Goal: Register for event/course

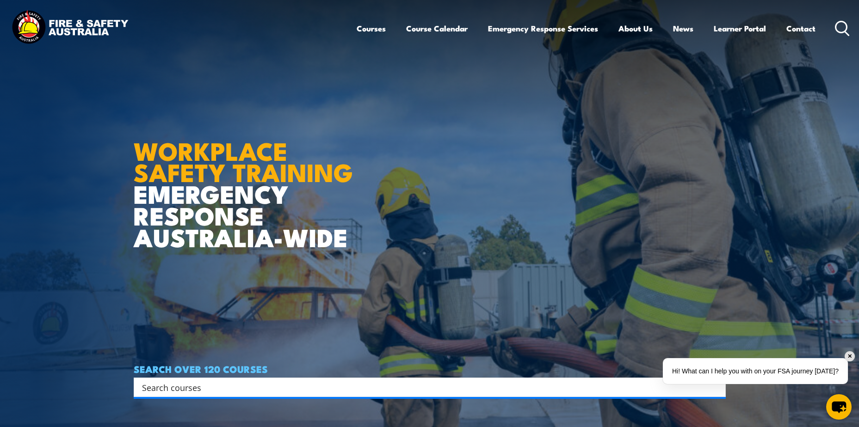
click at [205, 386] on input "Search input" at bounding box center [423, 388] width 563 height 14
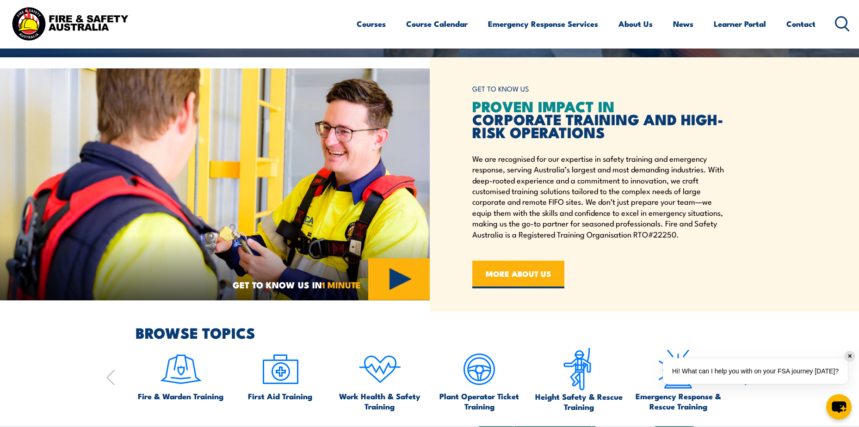
scroll to position [139, 0]
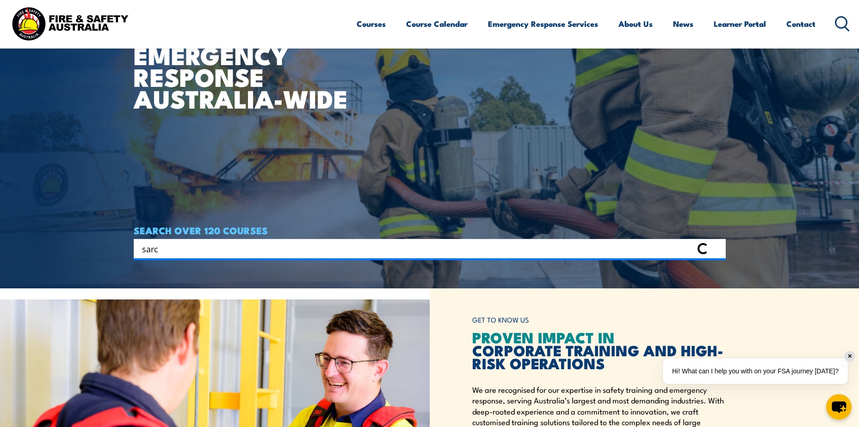
type input "sarc"
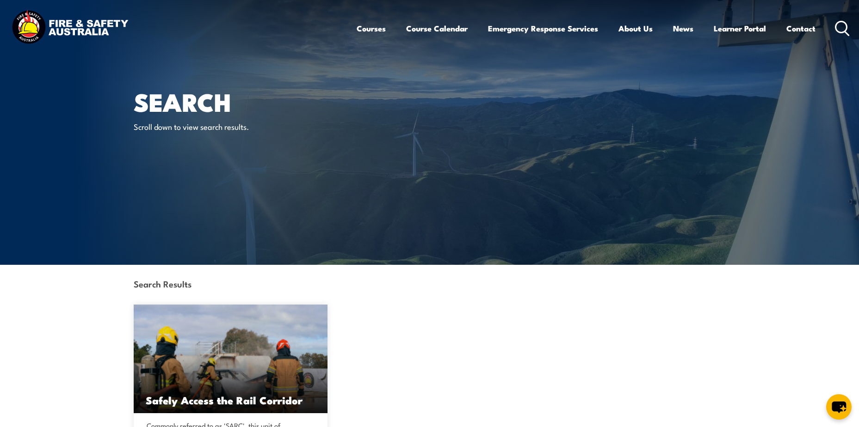
scroll to position [92, 0]
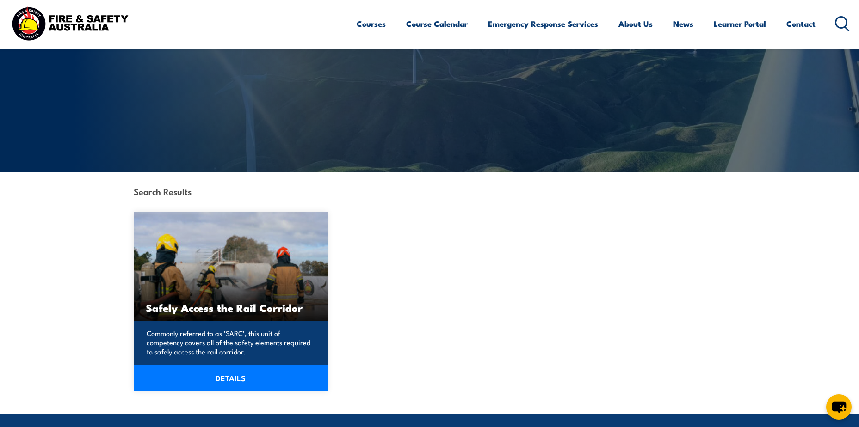
click at [234, 303] on h3 "Safely Access the Rail Corridor" at bounding box center [231, 307] width 170 height 11
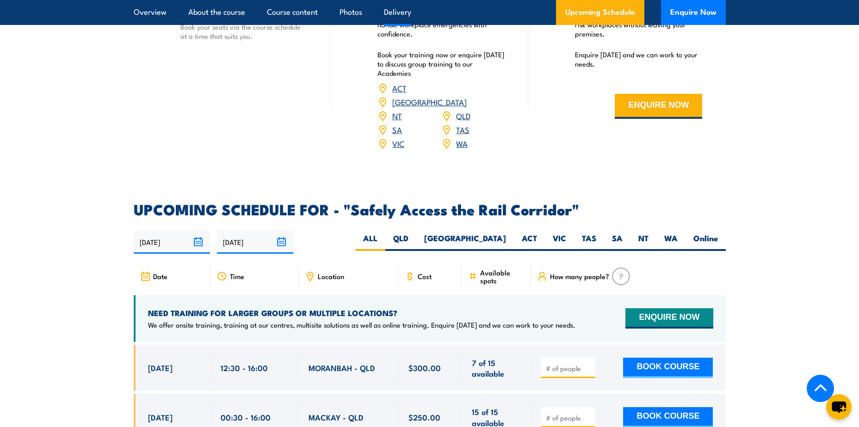
scroll to position [1341, 0]
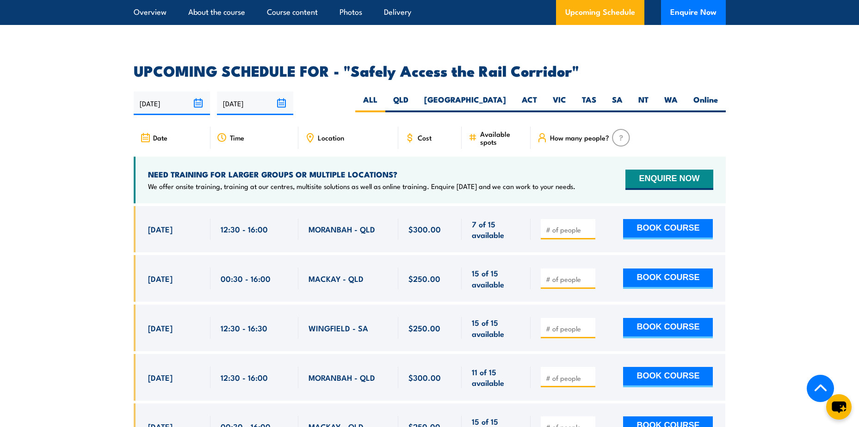
click at [557, 225] on input "number" at bounding box center [569, 229] width 46 height 9
type input "1"
click at [639, 220] on button "BOOK COURSE" at bounding box center [668, 229] width 90 height 20
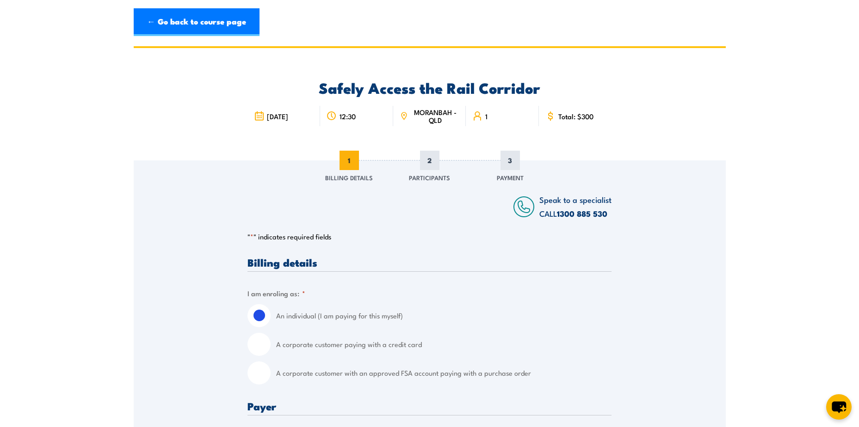
click at [261, 373] on input "A corporate customer with an approved FSA account paying with a purchase order" at bounding box center [258, 373] width 23 height 23
radio input "true"
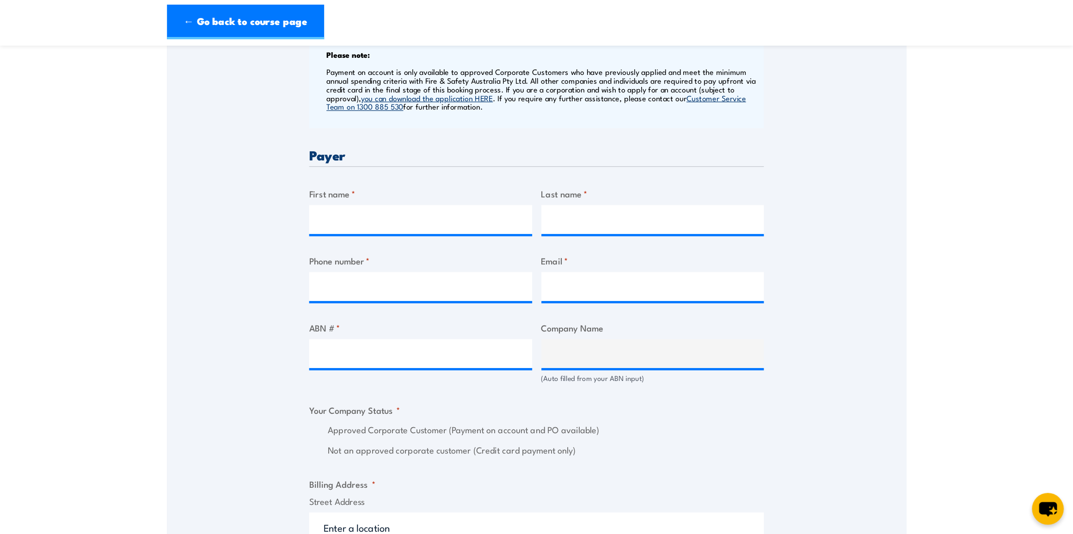
scroll to position [324, 0]
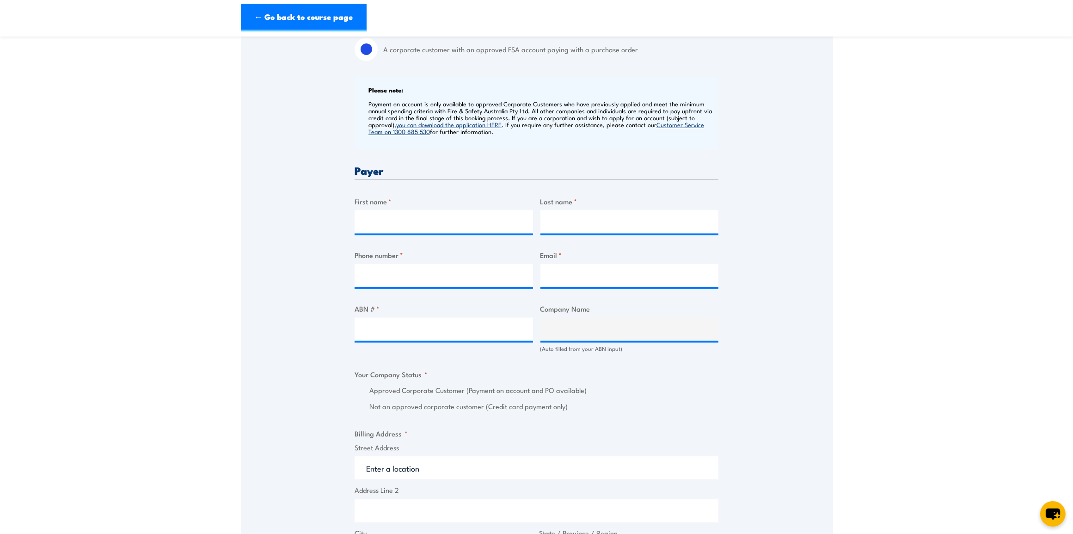
drag, startPoint x: 842, startPoint y: 309, endPoint x: 757, endPoint y: 192, distance: 144.9
click at [757, 192] on div "Speak to a specialist CALL [PHONE_NUMBER] CALL [PHONE_NUMBER] " * " indicates r…" at bounding box center [537, 353] width 592 height 1032
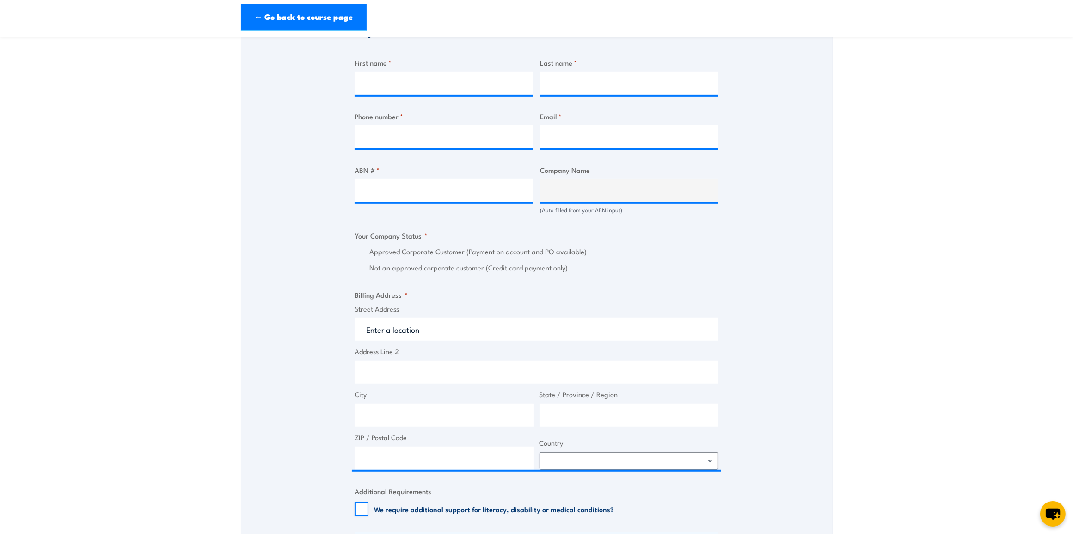
scroll to position [405, 0]
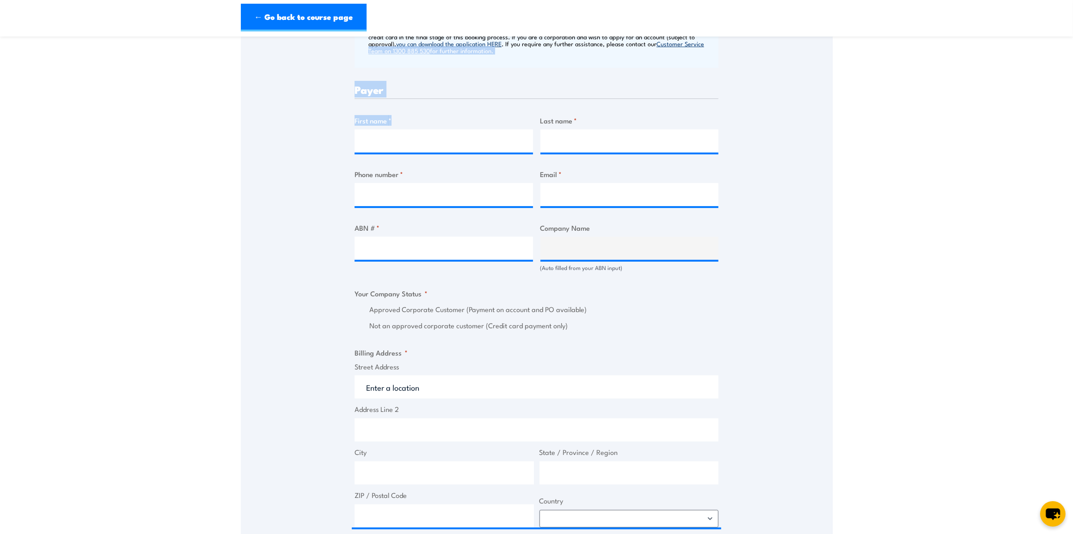
drag, startPoint x: 331, startPoint y: 68, endPoint x: 518, endPoint y: 148, distance: 203.0
click at [518, 148] on div "Speak to a specialist CALL [PHONE_NUMBER] CALL [PHONE_NUMBER] " * " indicates r…" at bounding box center [537, 272] width 592 height 1032
click at [338, 127] on div "Speak to a specialist CALL [PHONE_NUMBER] CALL [PHONE_NUMBER] " * " indicates r…" at bounding box center [537, 272] width 592 height 1032
click at [375, 144] on input "First name *" at bounding box center [444, 140] width 178 height 23
type input "[PERSON_NAME]"
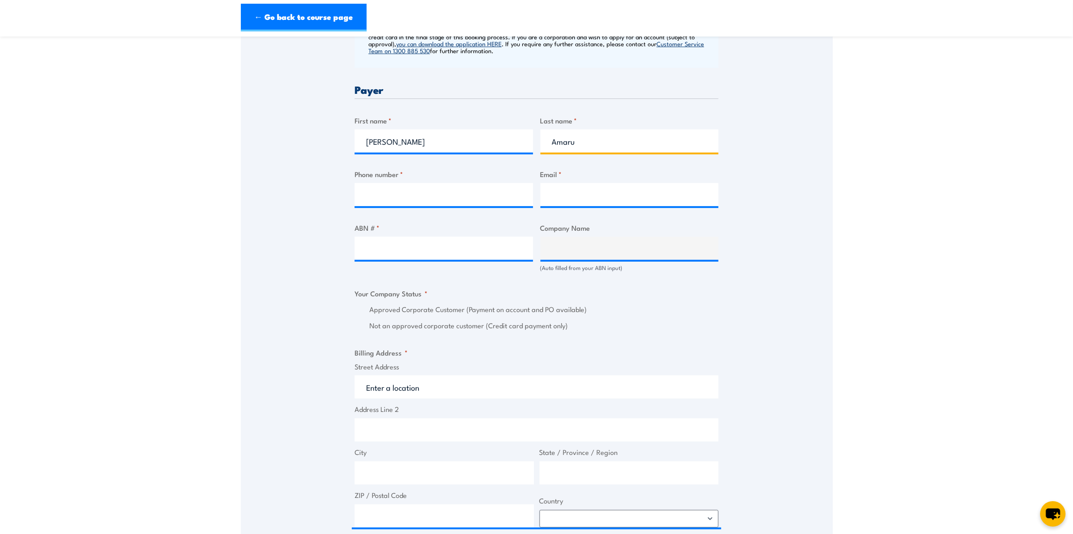
type input "Amaru"
click at [374, 202] on input "Phone number *" at bounding box center [444, 194] width 178 height 23
type input "0428742125"
click at [544, 200] on input "Email *" at bounding box center [630, 194] width 178 height 23
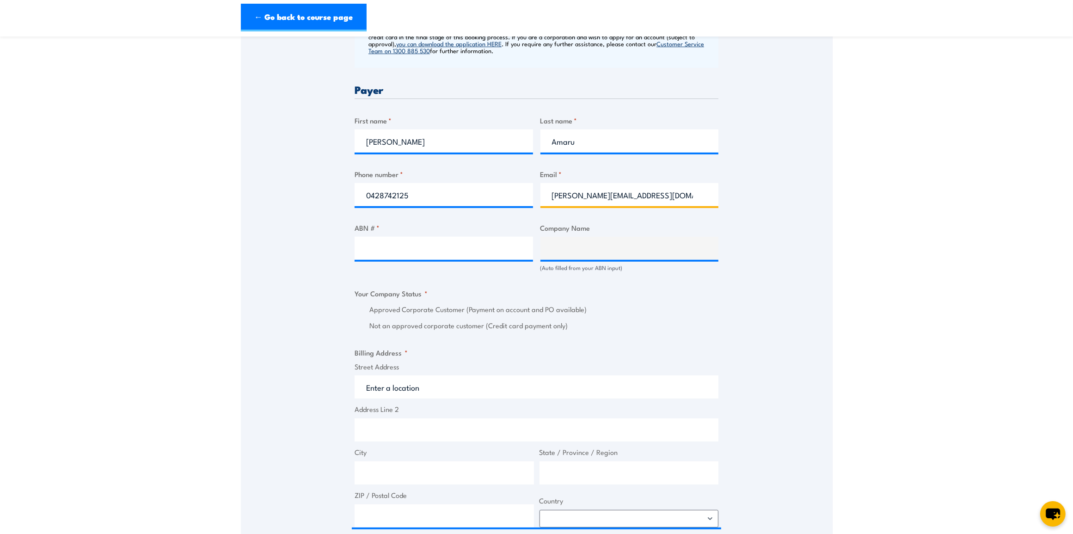
type input "[PERSON_NAME][EMAIL_ADDRESS][DOMAIN_NAME]"
click at [477, 256] on input "ABN # *" at bounding box center [444, 248] width 178 height 23
click at [378, 255] on input "ABN # *" at bounding box center [444, 248] width 178 height 23
type input "85623848895"
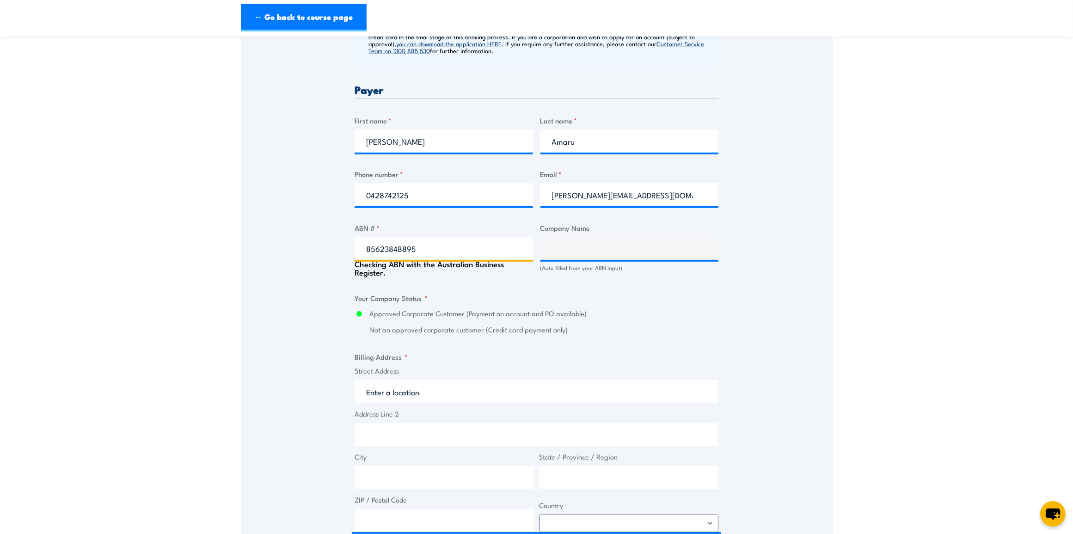
type input "OS ACPM PTY LTD"
radio input "true"
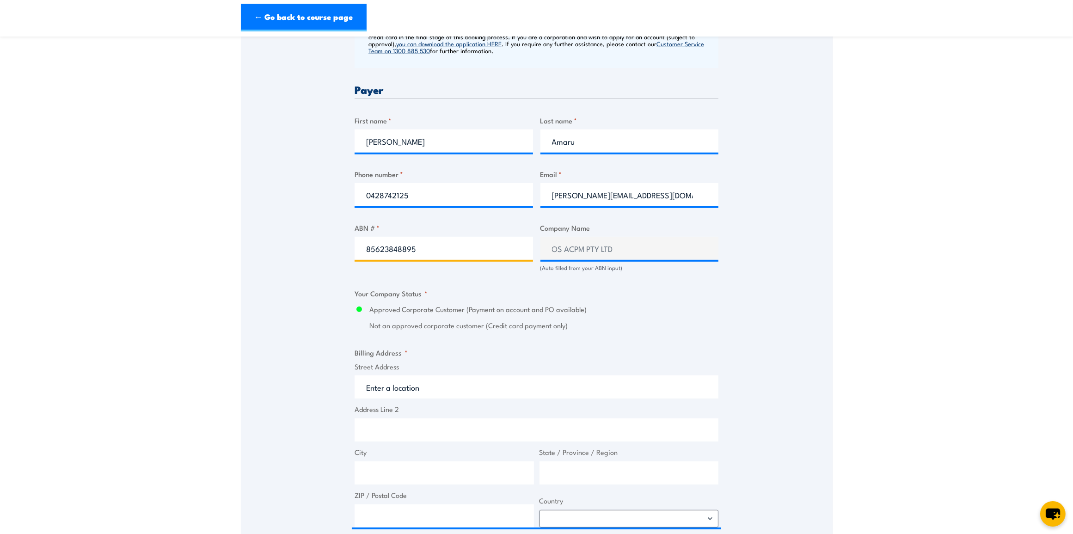
type input "85623848895"
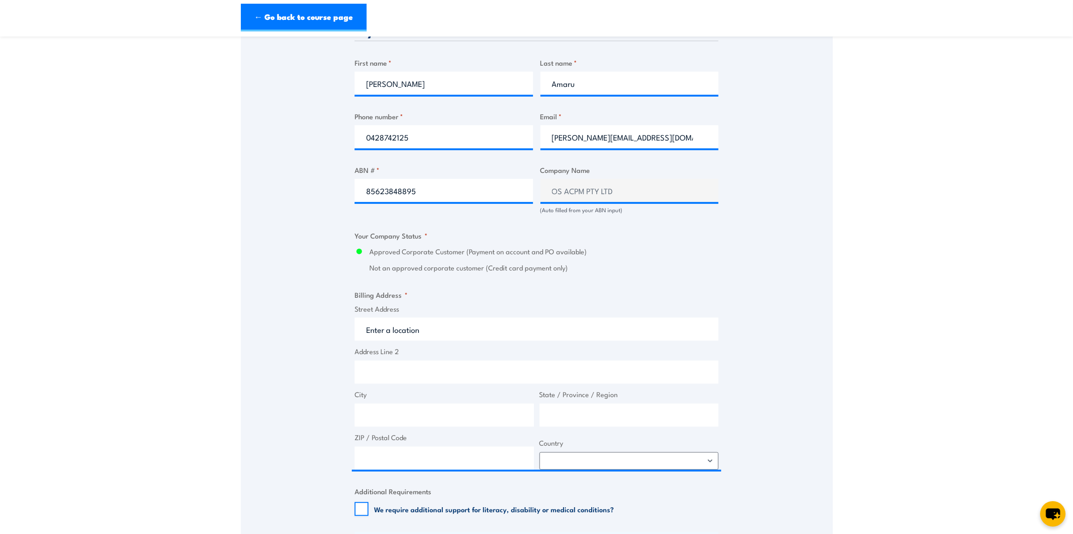
scroll to position [520, 0]
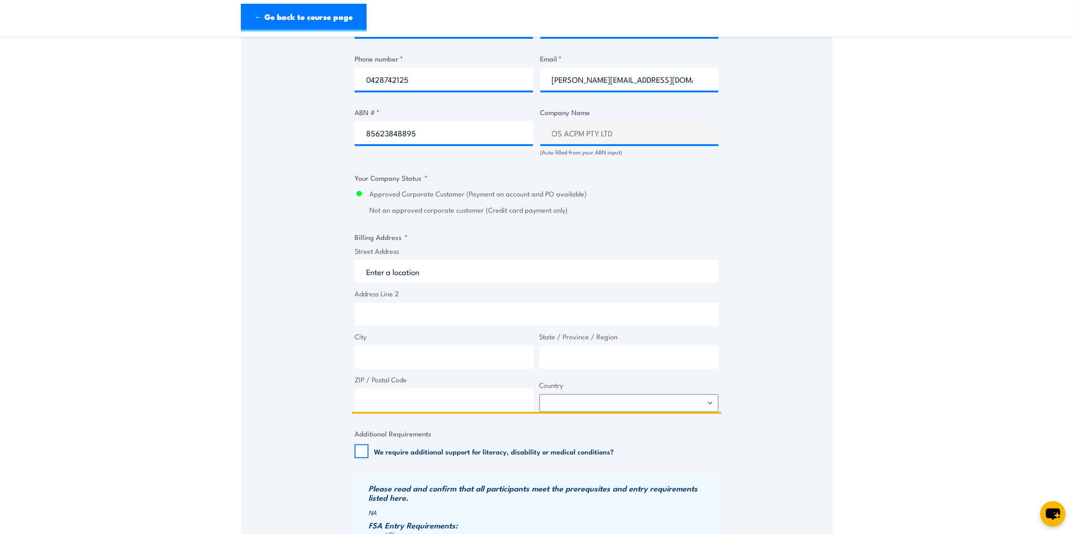
click at [470, 275] on input "Street Address" at bounding box center [537, 271] width 364 height 23
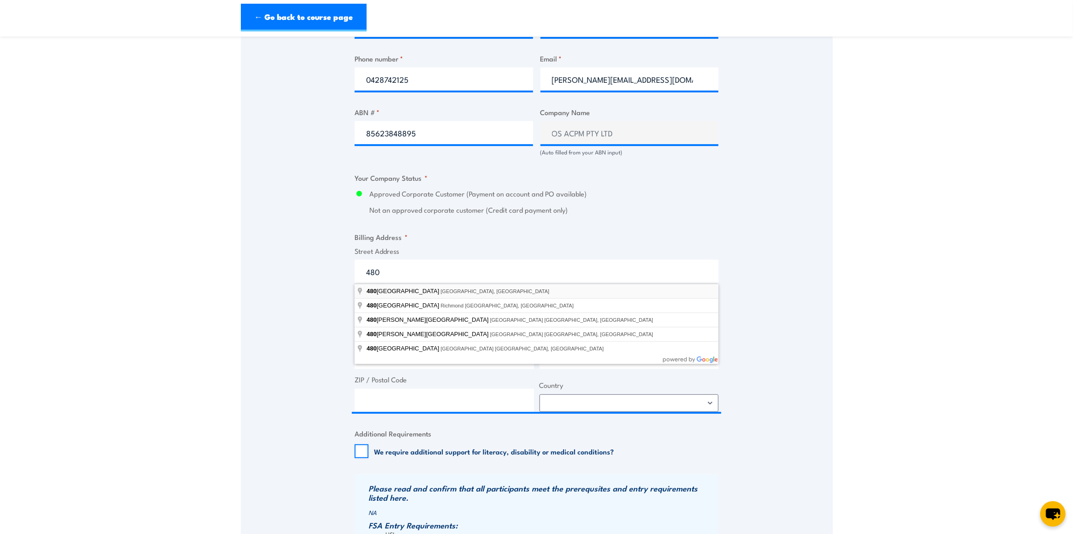
type input "[STREET_ADDRESS]"
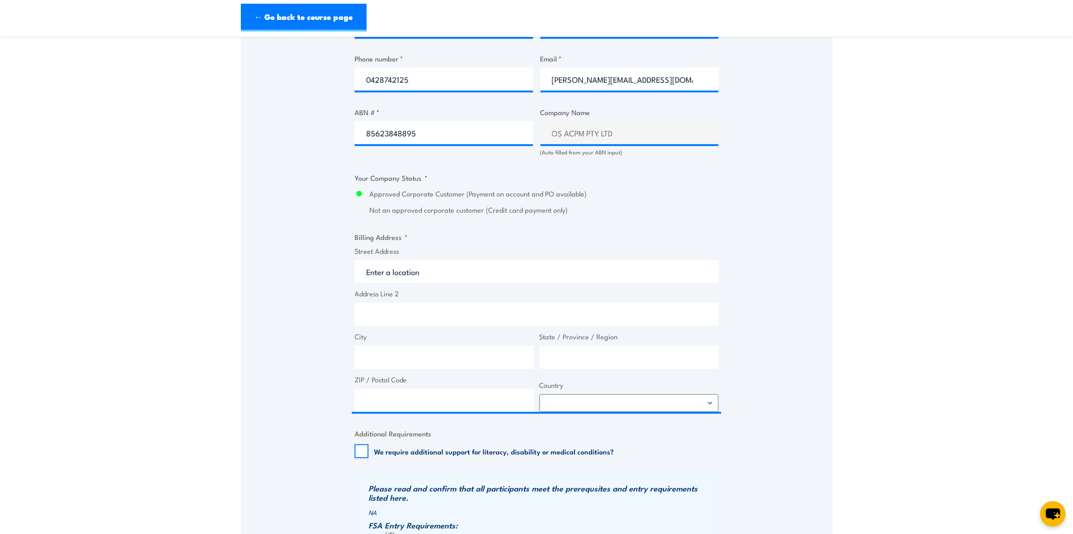
type input "[STREET_ADDRESS]"
type input "[GEOGRAPHIC_DATA]"
type input "4000"
select select "[GEOGRAPHIC_DATA]"
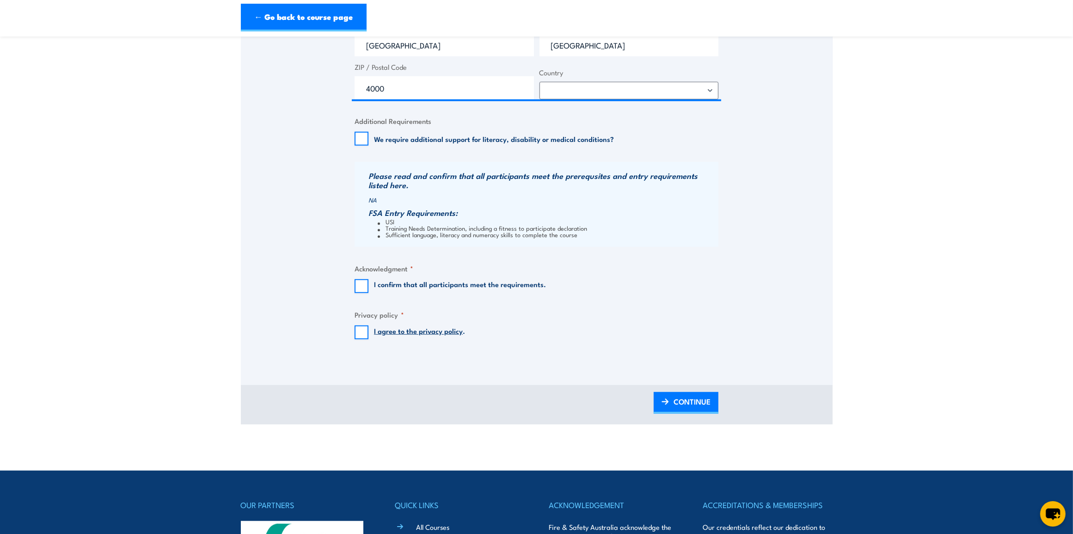
scroll to position [891, 0]
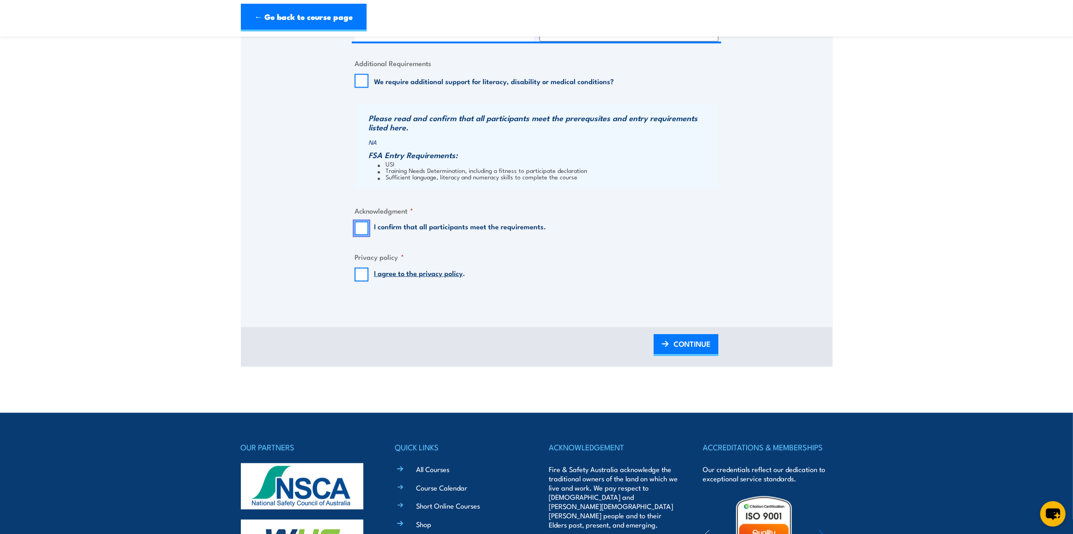
click at [366, 230] on input "I confirm that all participants meet the requirements." at bounding box center [362, 228] width 14 height 14
checkbox input "true"
click at [362, 278] on input "I agree to the privacy policy ." at bounding box center [362, 275] width 14 height 14
checkbox input "true"
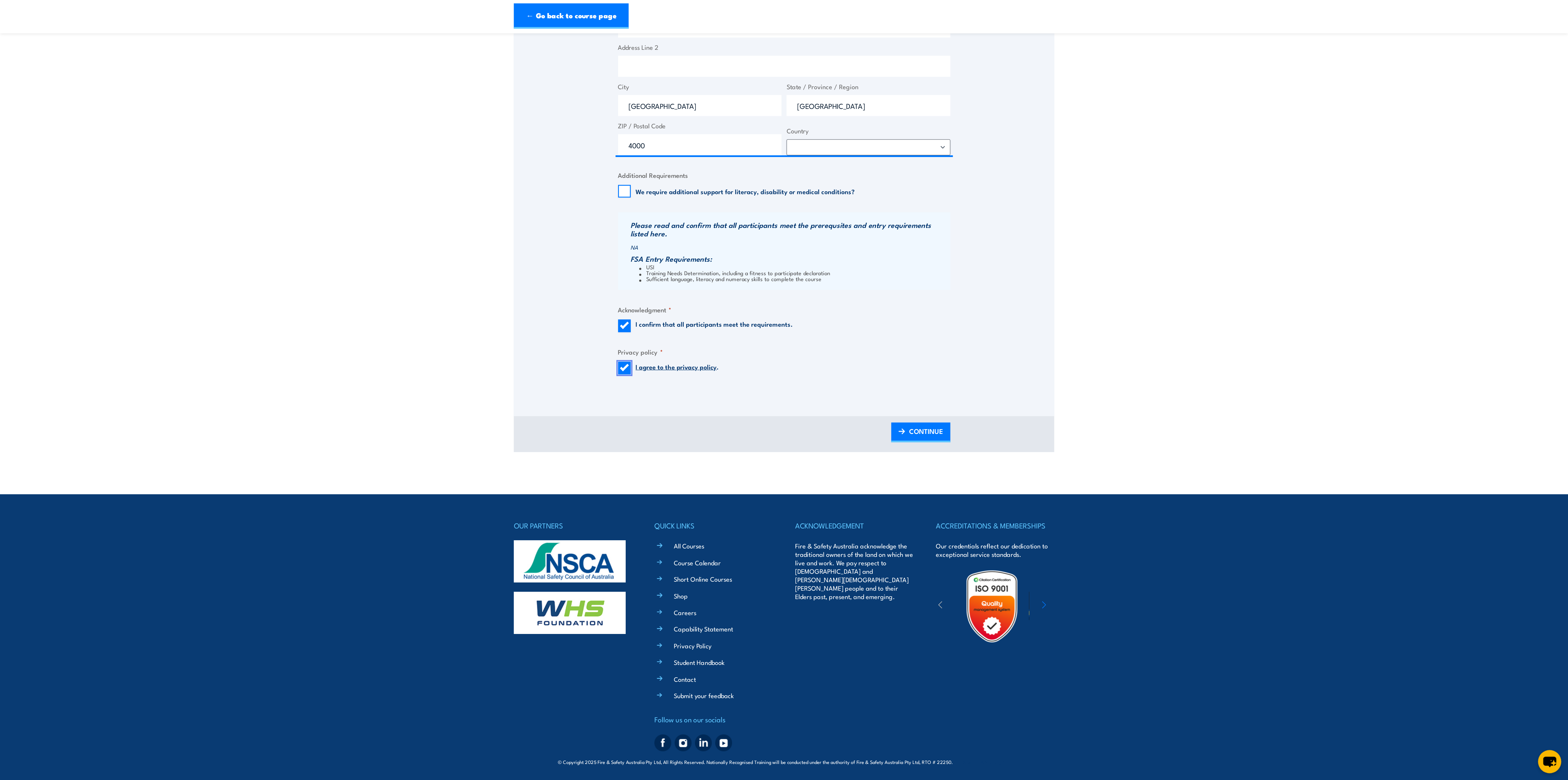
scroll to position [204, 0]
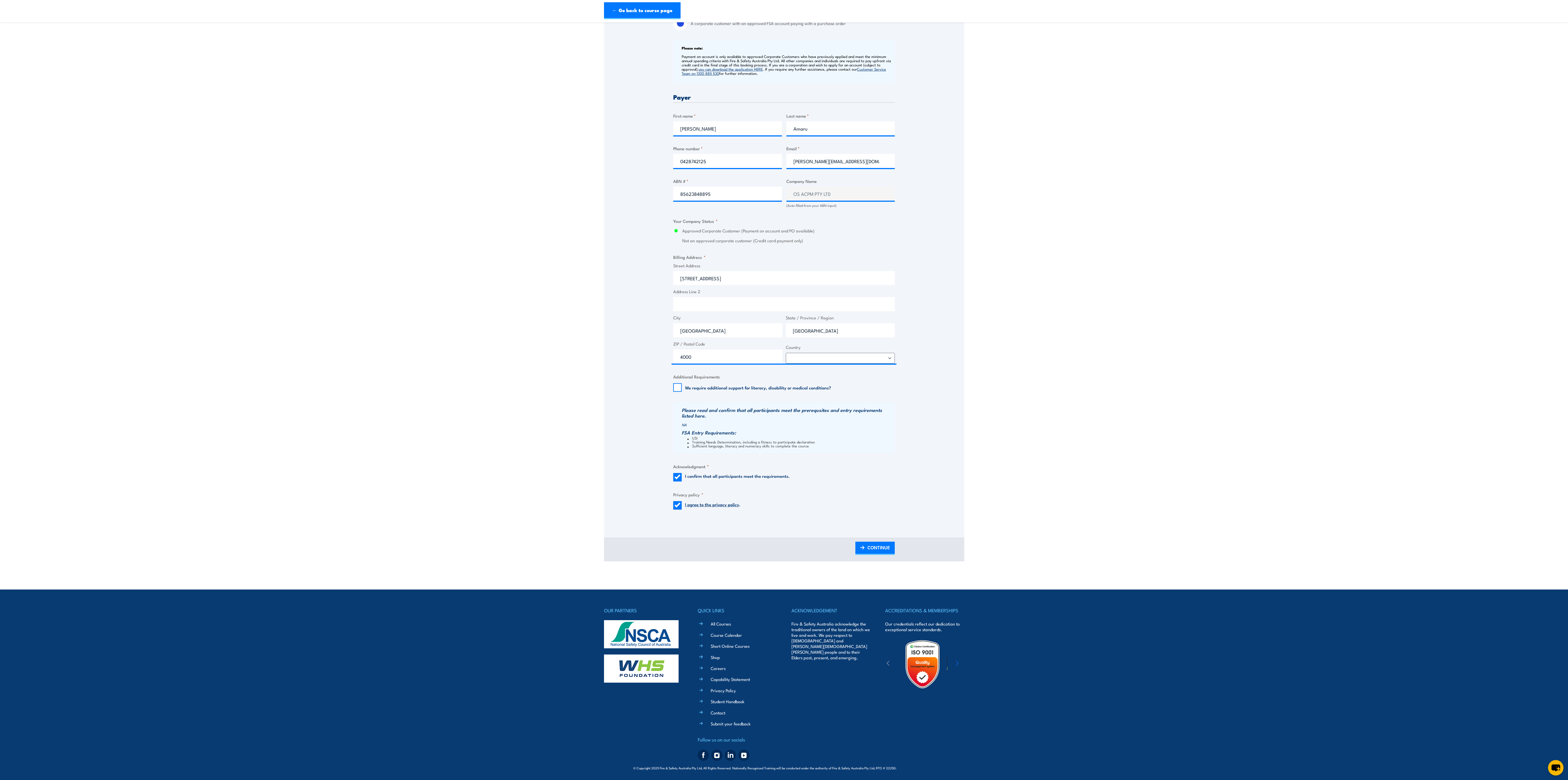
drag, startPoint x: 550, startPoint y: 5, endPoint x: 1076, endPoint y: 299, distance: 602.6
click at [522, 260] on section "Safely Access the Rail Corridor [DATE] 1 "" at bounding box center [784, 192] width 1568 height 737
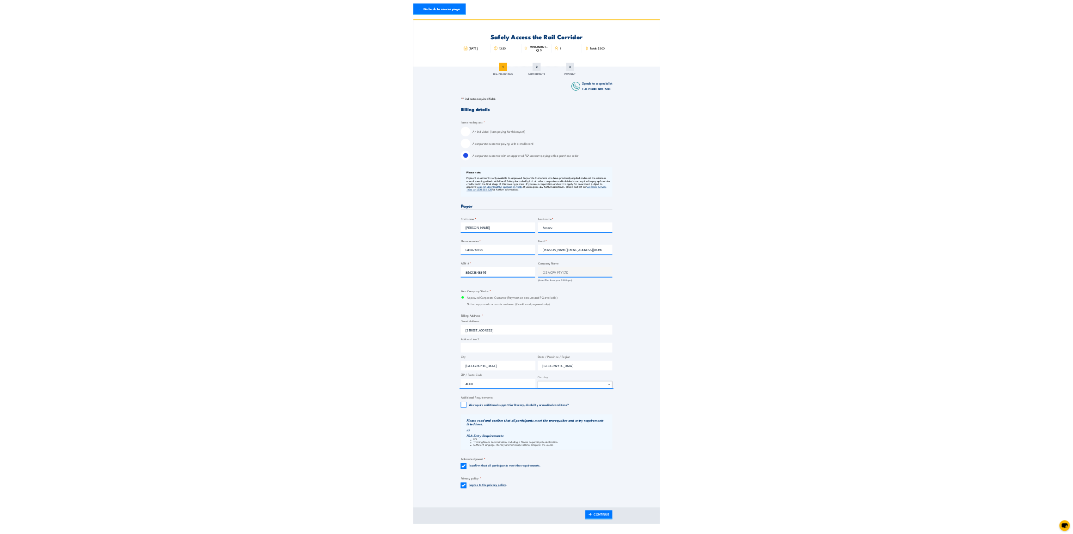
scroll to position [139, 0]
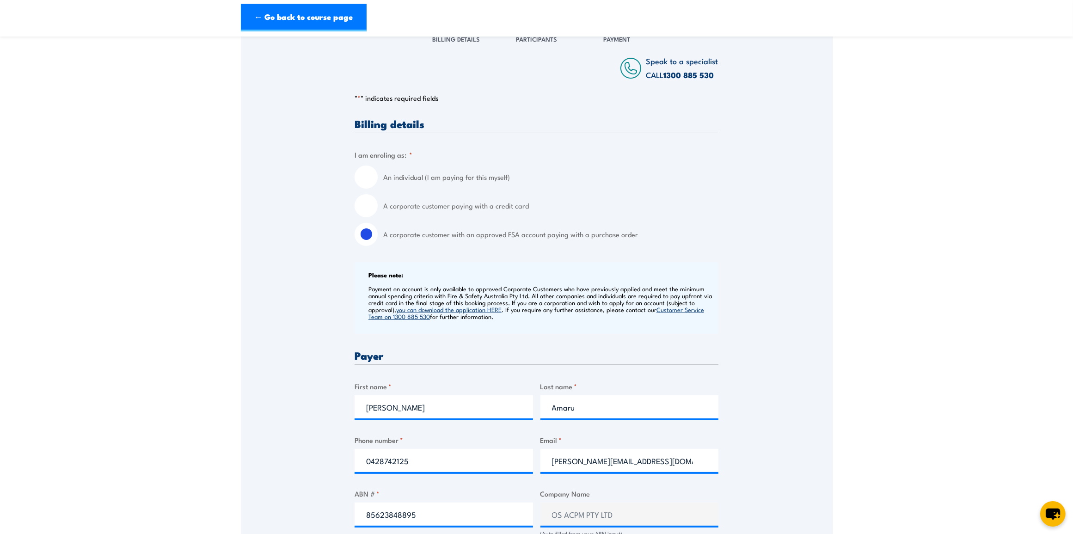
drag, startPoint x: 2519, startPoint y: 0, endPoint x: 765, endPoint y: 177, distance: 1762.7
click at [765, 177] on div "Speak to a specialist CALL [PHONE_NUMBER] CALL [PHONE_NUMBER] " * " indicates r…" at bounding box center [537, 538] width 592 height 1032
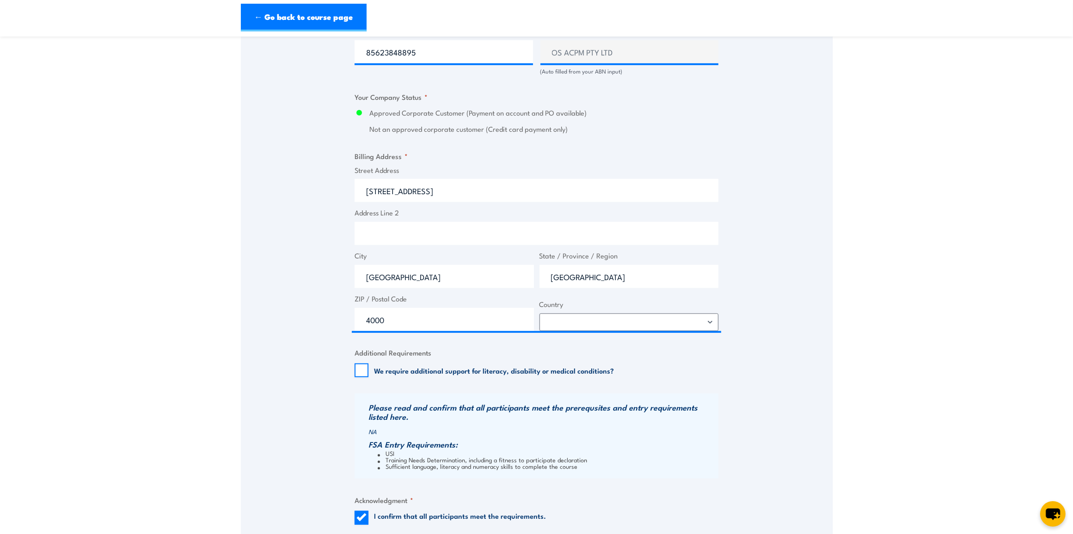
scroll to position [948, 0]
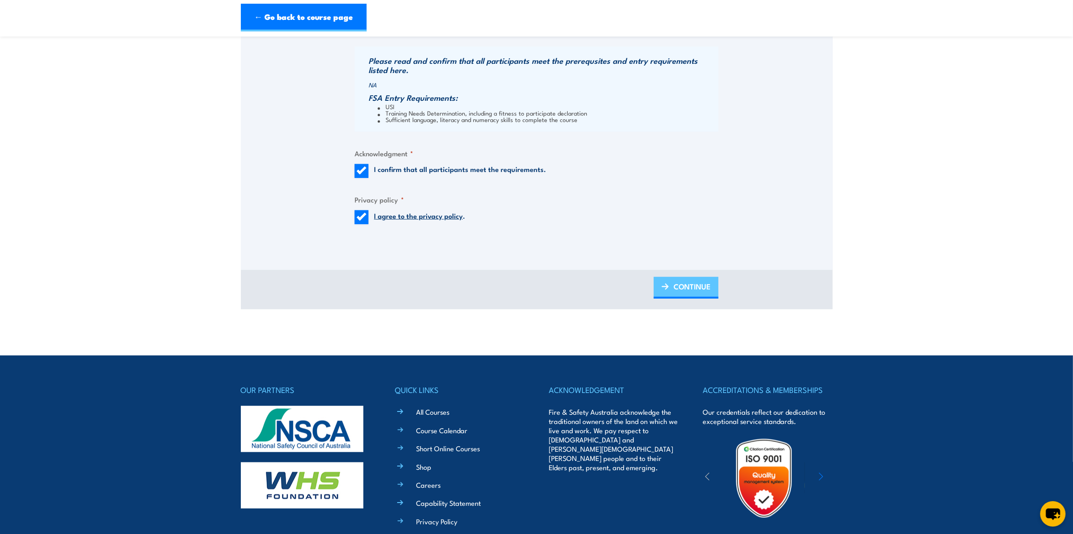
click at [706, 290] on span "CONTINUE" at bounding box center [692, 286] width 37 height 25
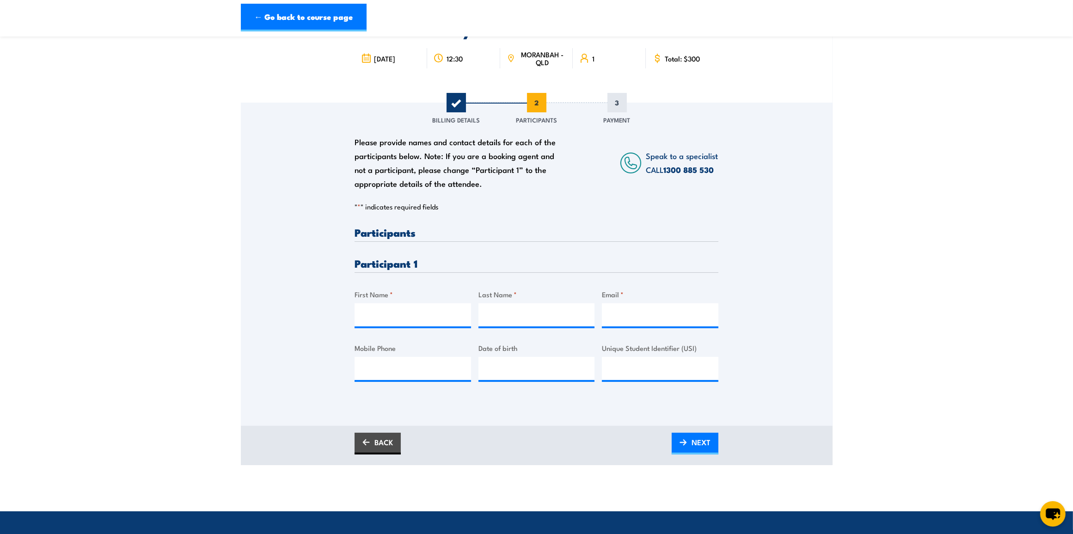
scroll to position [0, 0]
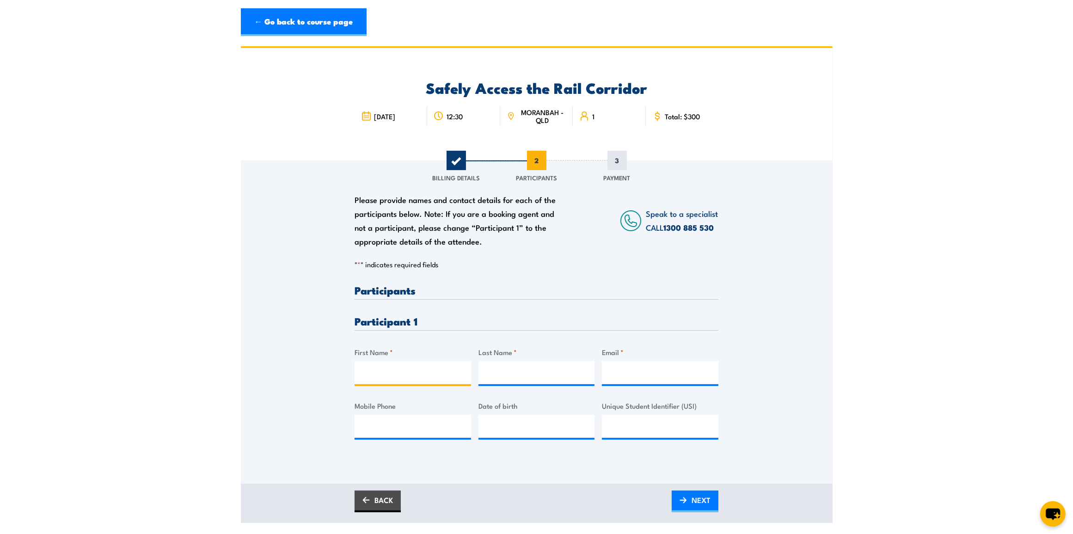
click at [417, 366] on input "First Name *" at bounding box center [413, 372] width 117 height 23
type input "[PERSON_NAME]"
click at [616, 362] on input "Email *" at bounding box center [660, 372] width 117 height 23
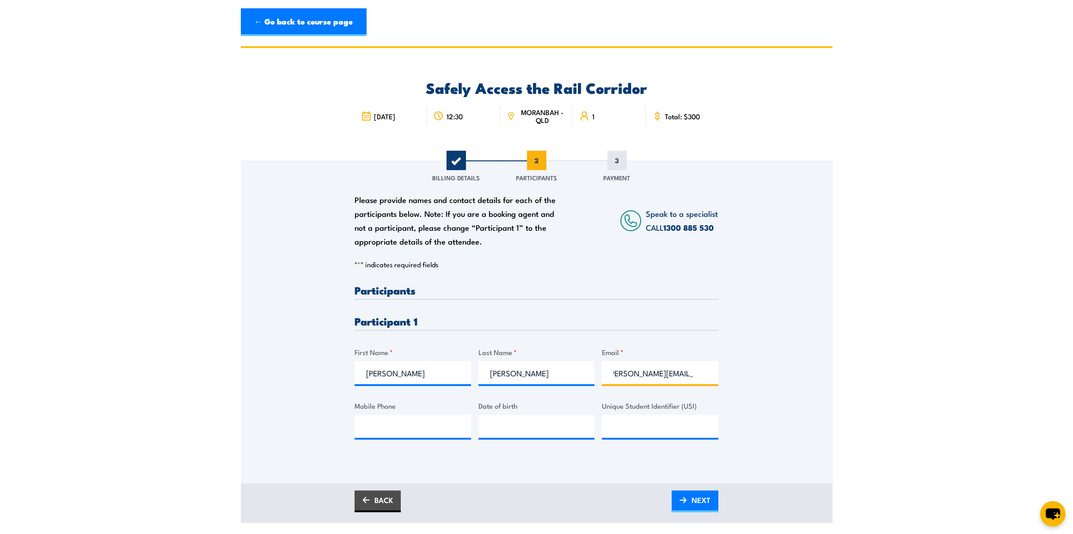
type input "[PERSON_NAME][EMAIL_ADDRESS][PERSON_NAME][DOMAIN_NAME]"
click at [419, 427] on input "Mobile Phone" at bounding box center [413, 426] width 117 height 23
type input "0412345678"
click at [505, 427] on input "__/__/____" at bounding box center [537, 426] width 117 height 23
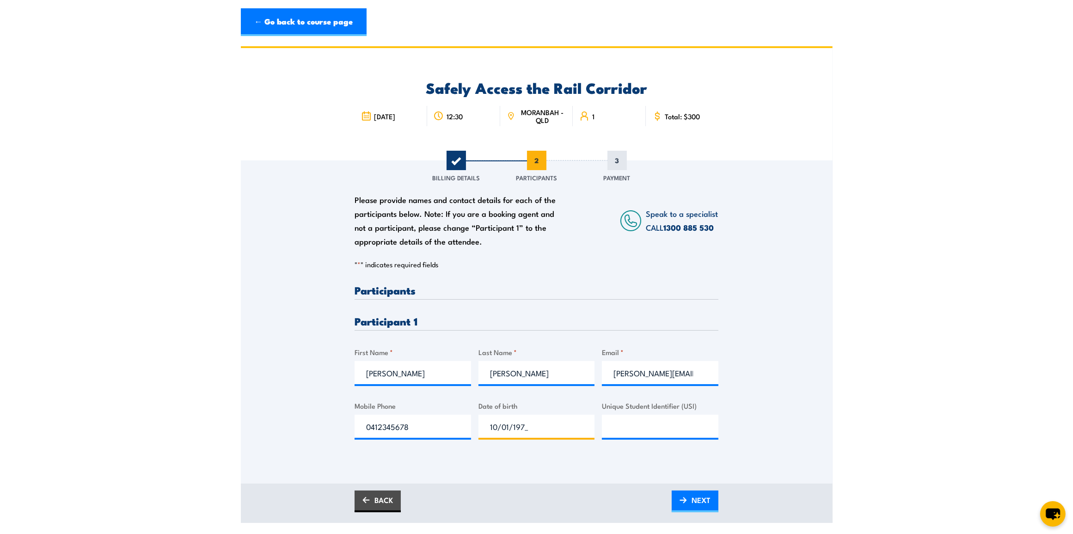
type input "[DATE]"
click at [643, 426] on input "Unique Student Identifier (USI)" at bounding box center [660, 426] width 117 height 23
type input "abc123"
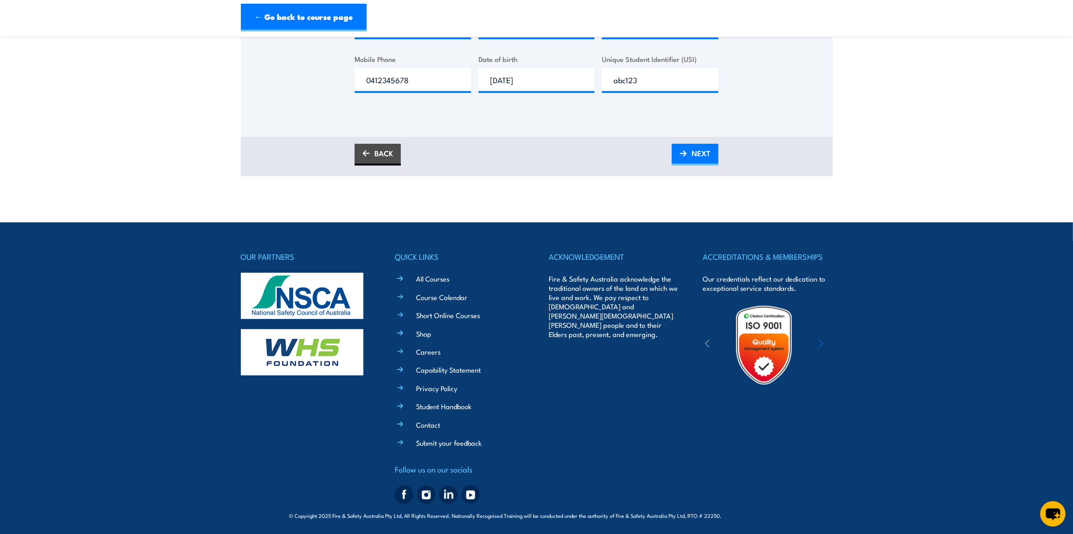
scroll to position [58, 0]
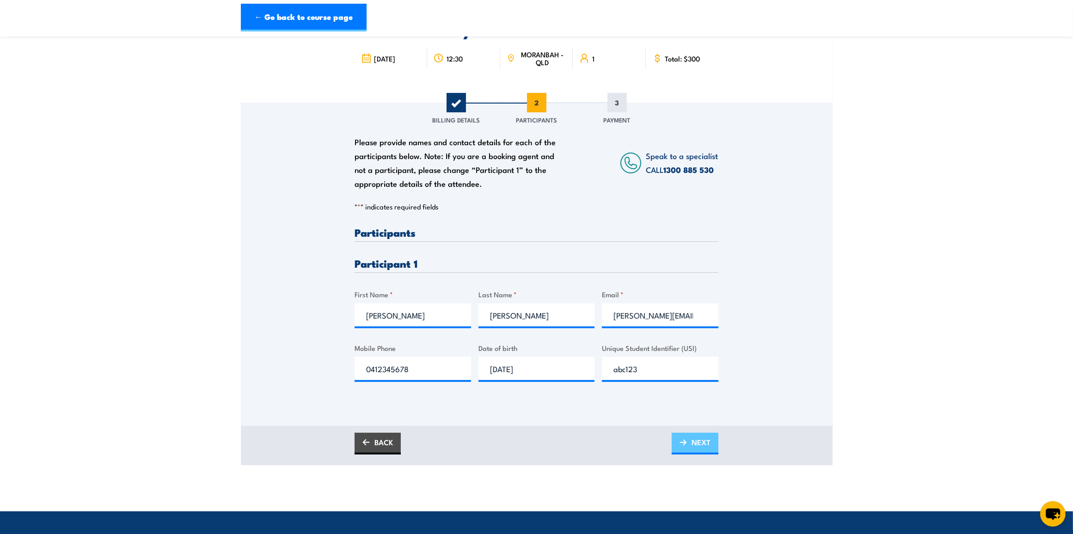
drag, startPoint x: 695, startPoint y: 445, endPoint x: 688, endPoint y: 443, distance: 6.9
click at [695, 427] on span "NEXT" at bounding box center [701, 442] width 19 height 25
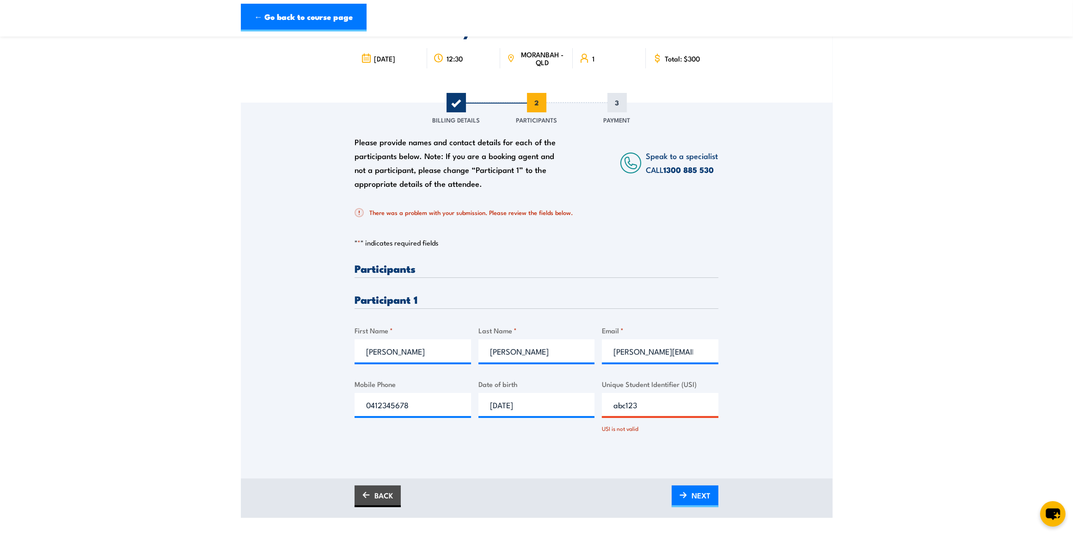
drag, startPoint x: 647, startPoint y: 407, endPoint x: 609, endPoint y: 410, distance: 38.5
click at [609, 410] on input "abc123" at bounding box center [660, 404] width 117 height 23
click at [707, 427] on div "Please provide names and contact details for each of the participants below. No…" at bounding box center [537, 356] width 364 height 186
click at [762, 412] on div "Please provide names and contact details for each of the participants below. No…" at bounding box center [537, 278] width 592 height 350
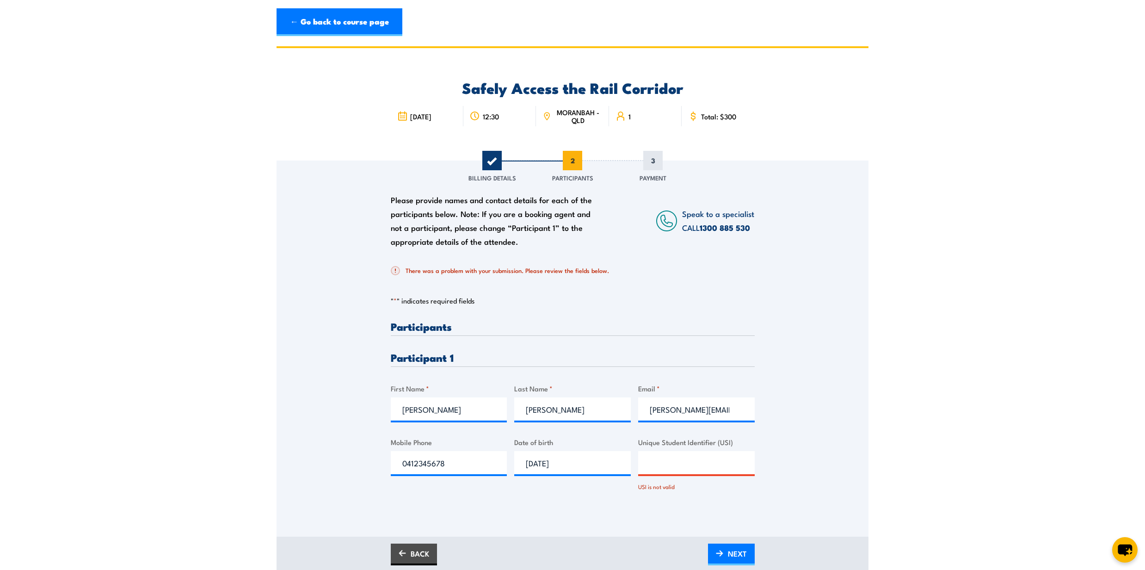
drag, startPoint x: 1004, startPoint y: 3, endPoint x: 824, endPoint y: 230, distance: 289.6
click at [824, 230] on div "Please provide names and contact details for each of the participants below. No…" at bounding box center [573, 335] width 592 height 350
click at [719, 427] on img at bounding box center [719, 553] width 7 height 6
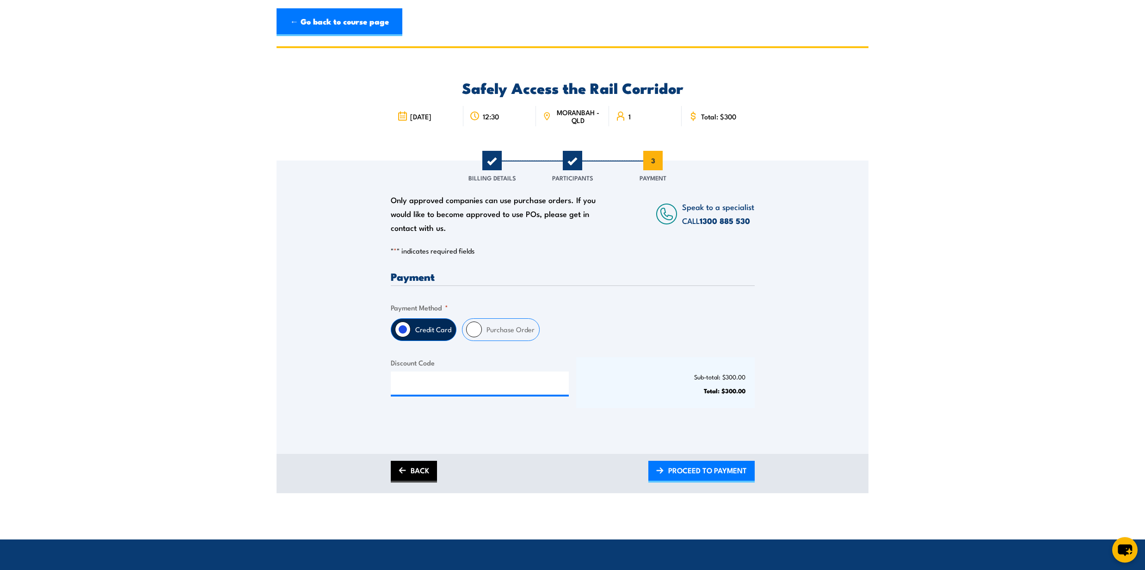
click at [414, 427] on link "BACK" at bounding box center [414, 472] width 46 height 22
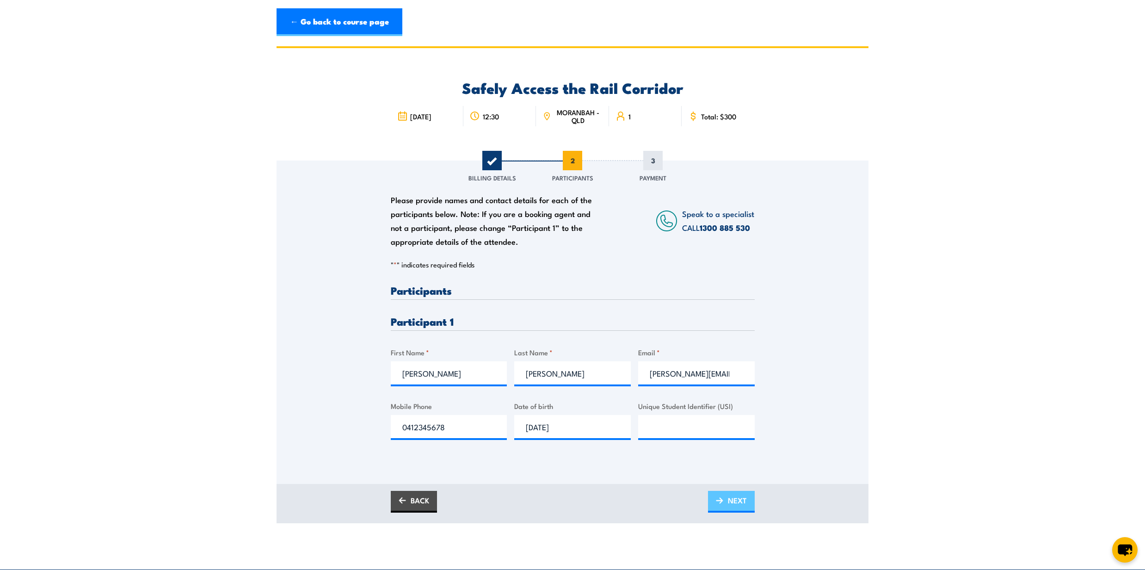
click at [744, 427] on span "NEXT" at bounding box center [737, 500] width 19 height 25
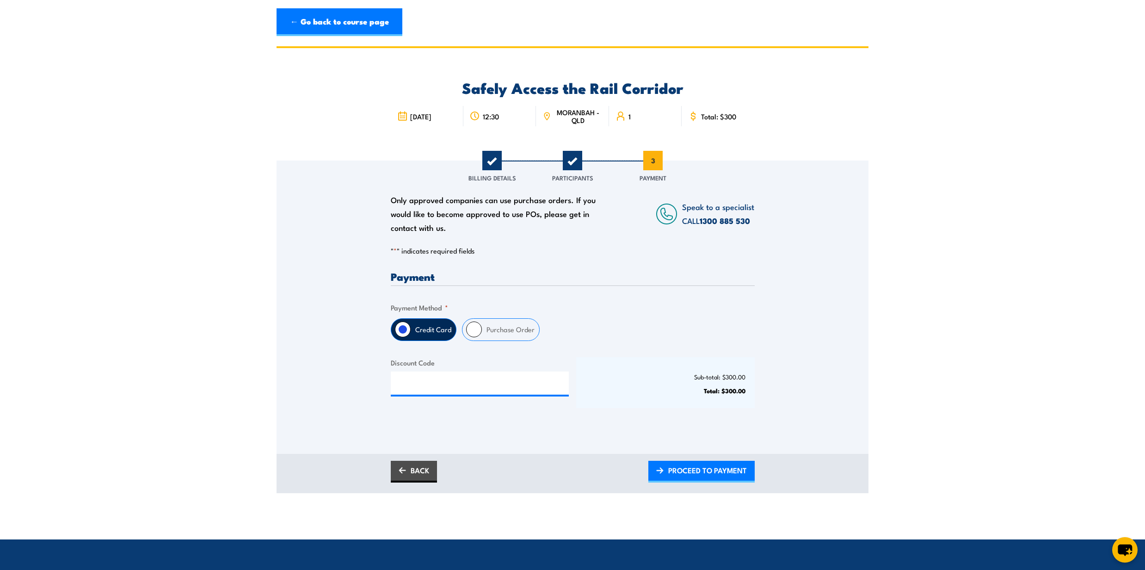
click at [502, 328] on label "Purchase Order" at bounding box center [510, 330] width 57 height 22
click at [482, 328] on input "Purchase Order" at bounding box center [474, 329] width 16 height 16
radio input "true"
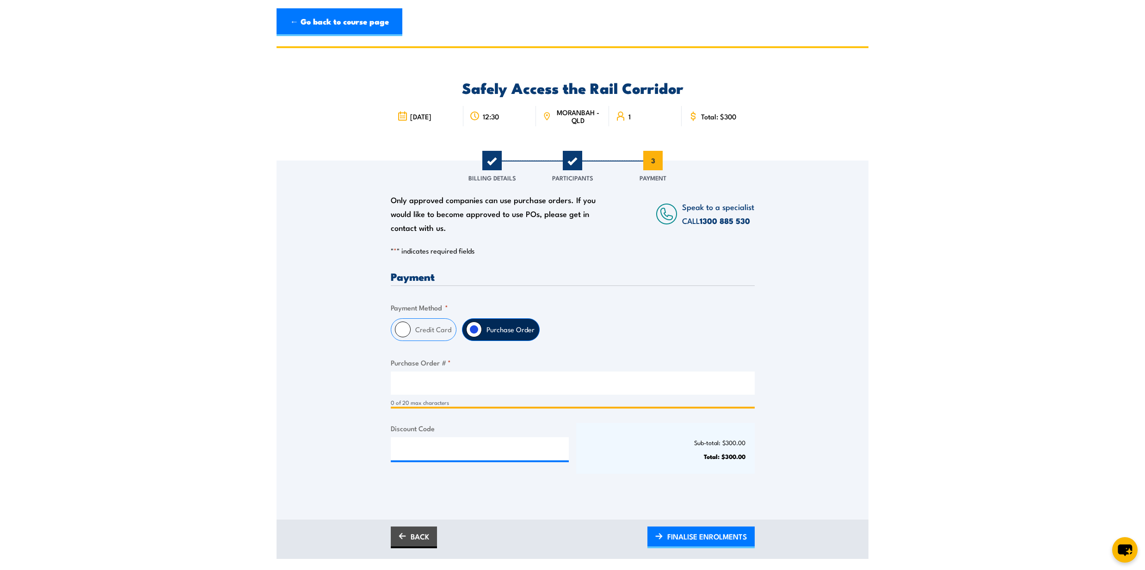
click at [425, 387] on input "Purchase Order # *" at bounding box center [573, 382] width 364 height 23
